Goal: Transaction & Acquisition: Download file/media

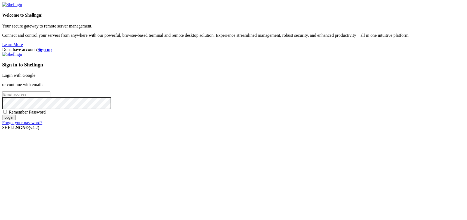
type input "kcs.fa"
click at [35, 78] on link "Login with Google" at bounding box center [18, 75] width 33 height 5
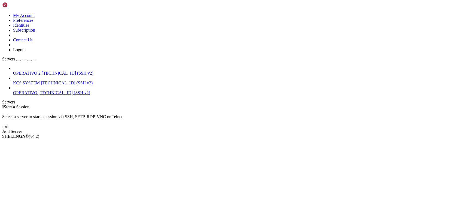
click at [41, 81] on span "[TECHNICAL_ID] (SSH v2)" at bounding box center [67, 83] width 52 height 5
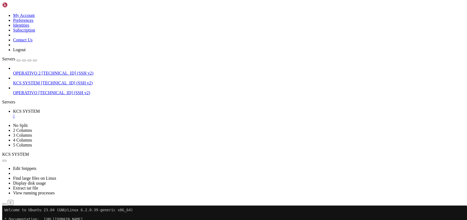
click at [7, 203] on button "button" at bounding box center [4, 204] width 4 height 2
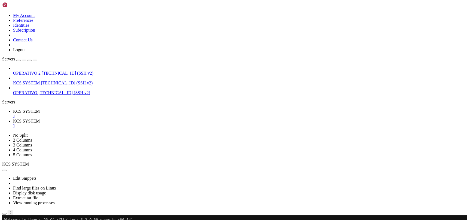
type input "/home/ubuntu/31-app-odoo2"
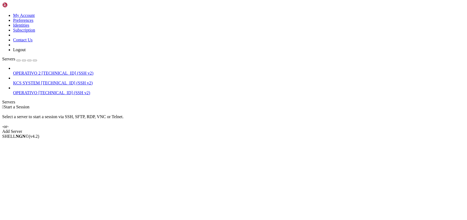
click at [41, 81] on span "[TECHNICAL_ID] (SSH v2)" at bounding box center [67, 83] width 52 height 5
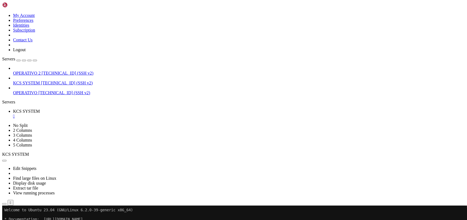
click at [4, 204] on icon "button" at bounding box center [4, 204] width 0 height 0
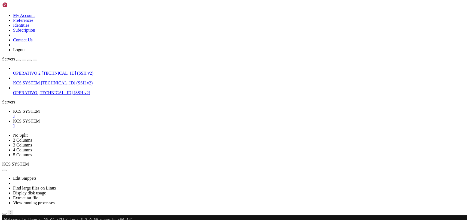
scroll to position [72, 0]
type input "/home/ubuntu/31-app-odoo2"
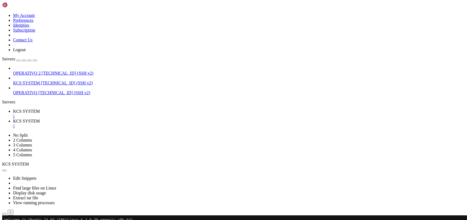
click at [40, 109] on span "KCS SYSTEM" at bounding box center [26, 111] width 27 height 5
